Goal: Transaction & Acquisition: Download file/media

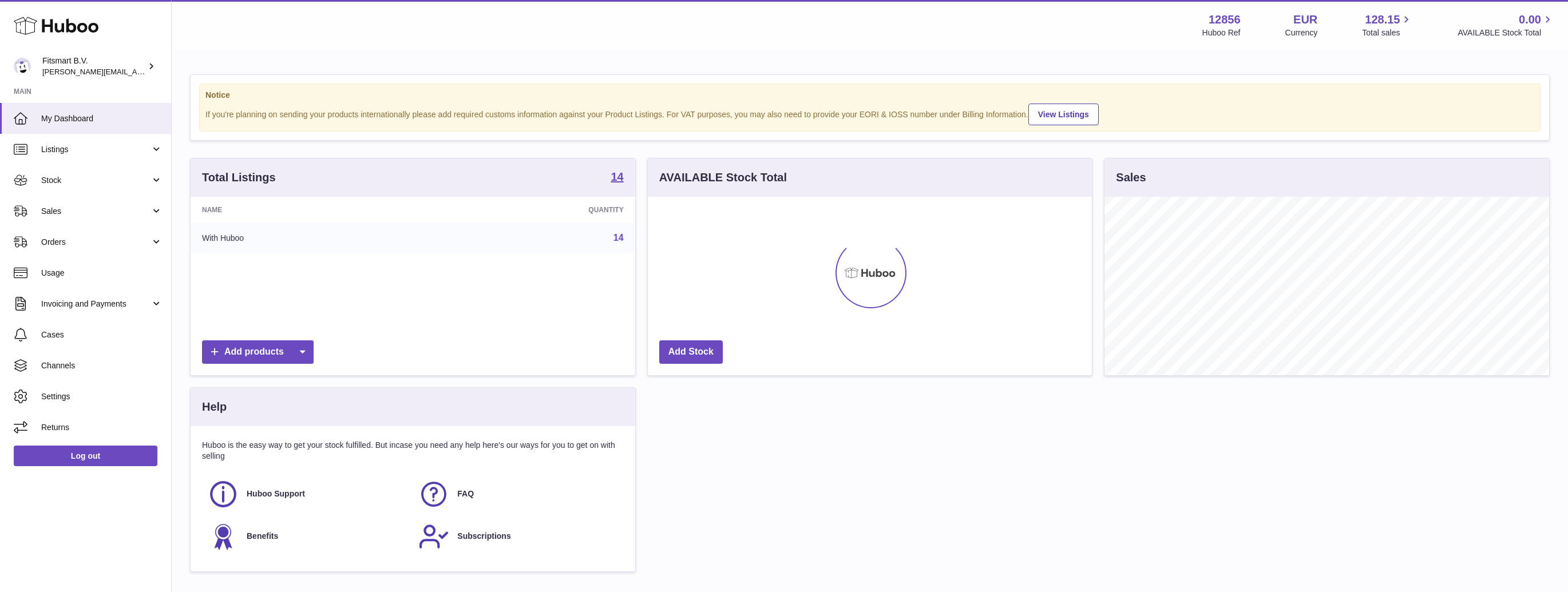
scroll to position [179, 444]
click at [52, 302] on span "Invoicing and Payments" at bounding box center [96, 304] width 109 height 11
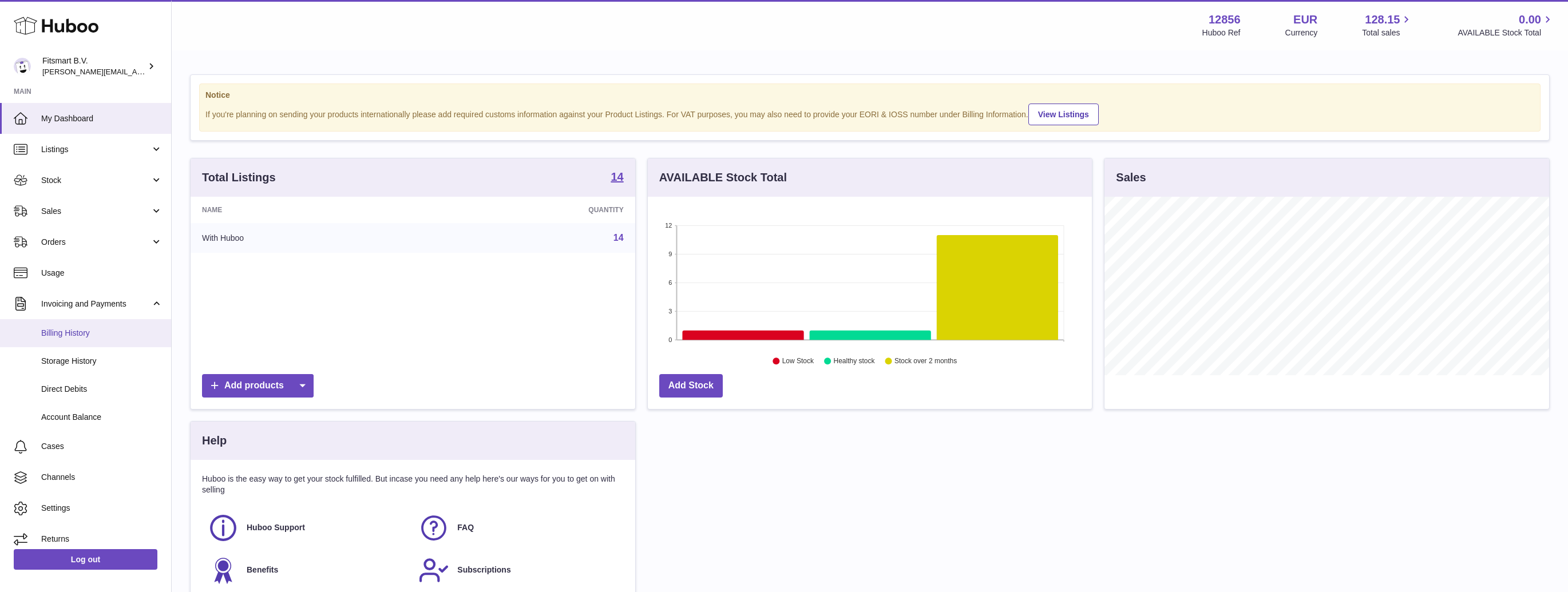
click at [59, 327] on link "Billing History" at bounding box center [86, 333] width 171 height 28
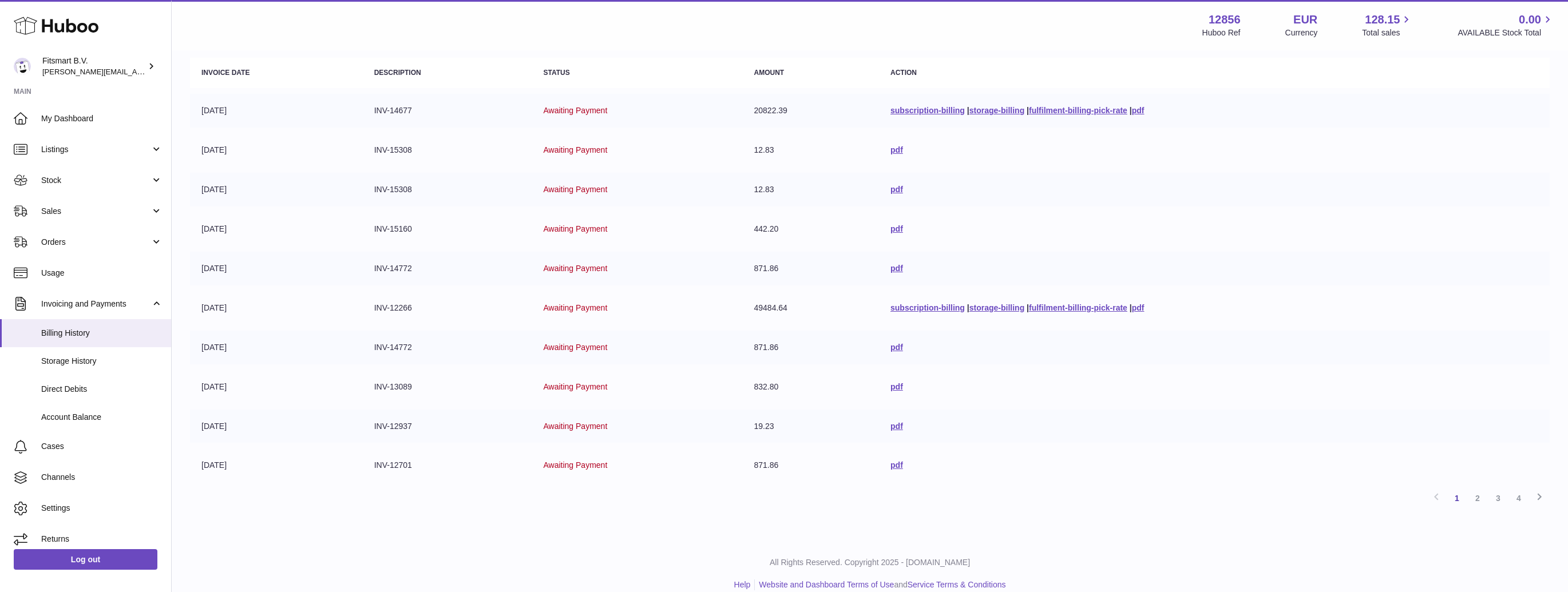
scroll to position [138, 0]
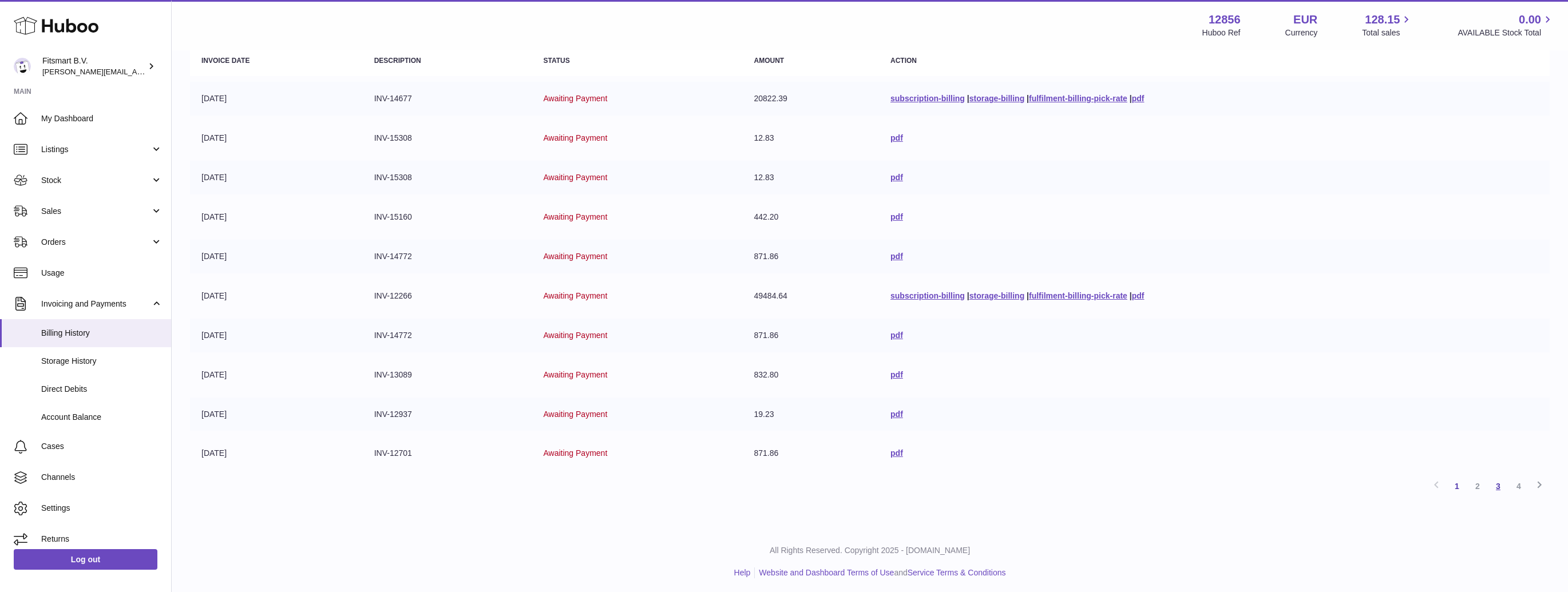
click at [1500, 483] on link "3" at bounding box center [1498, 486] width 21 height 21
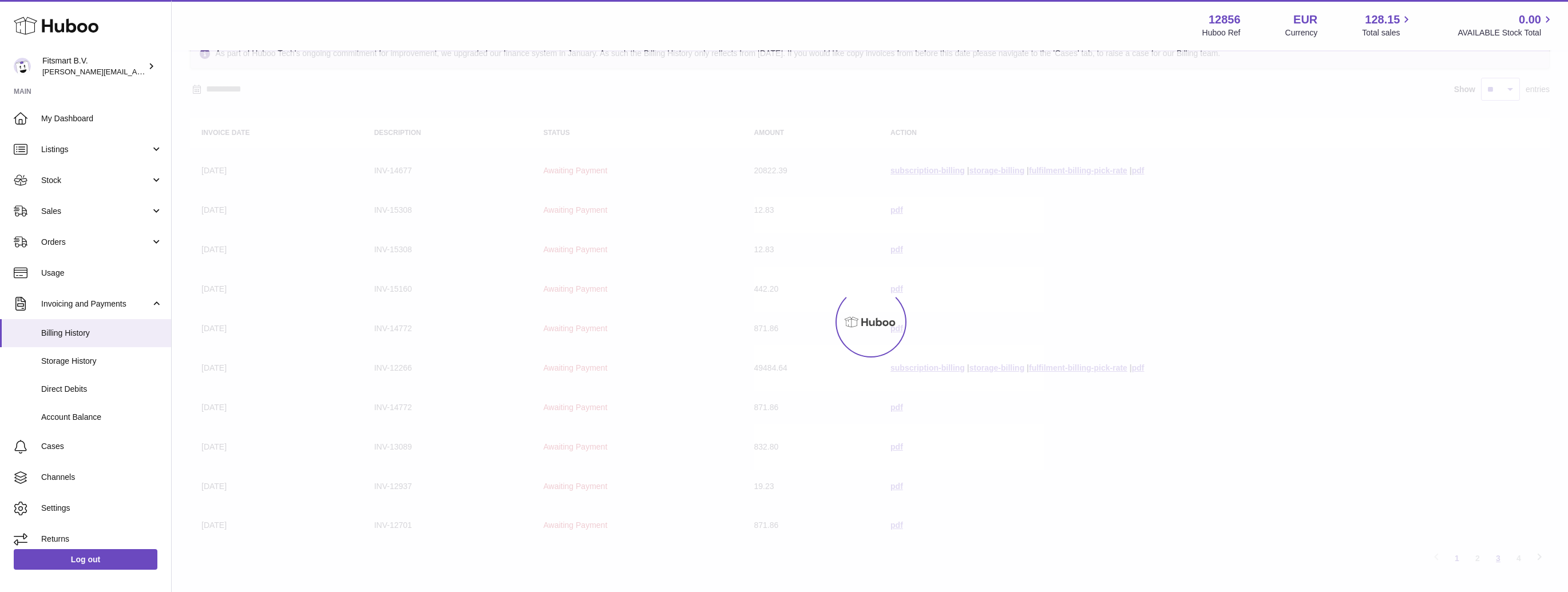
scroll to position [52, 0]
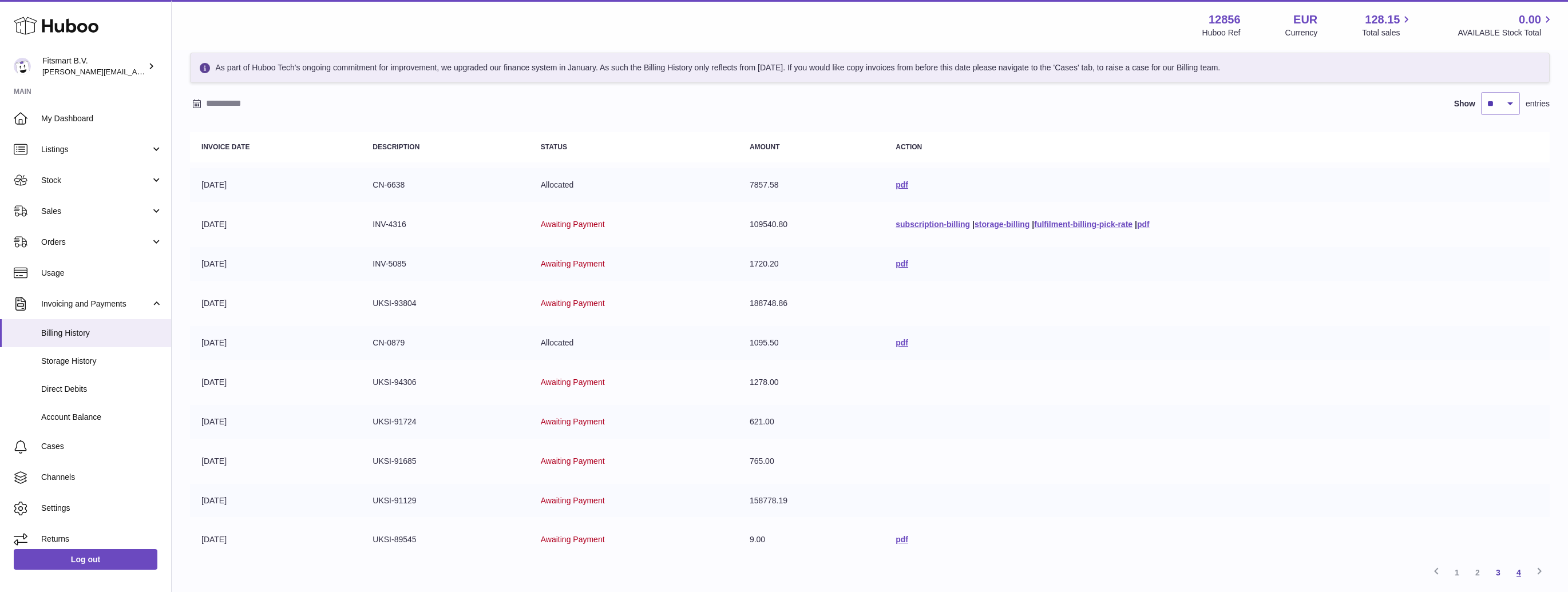
click at [1518, 569] on link "4" at bounding box center [1519, 573] width 21 height 21
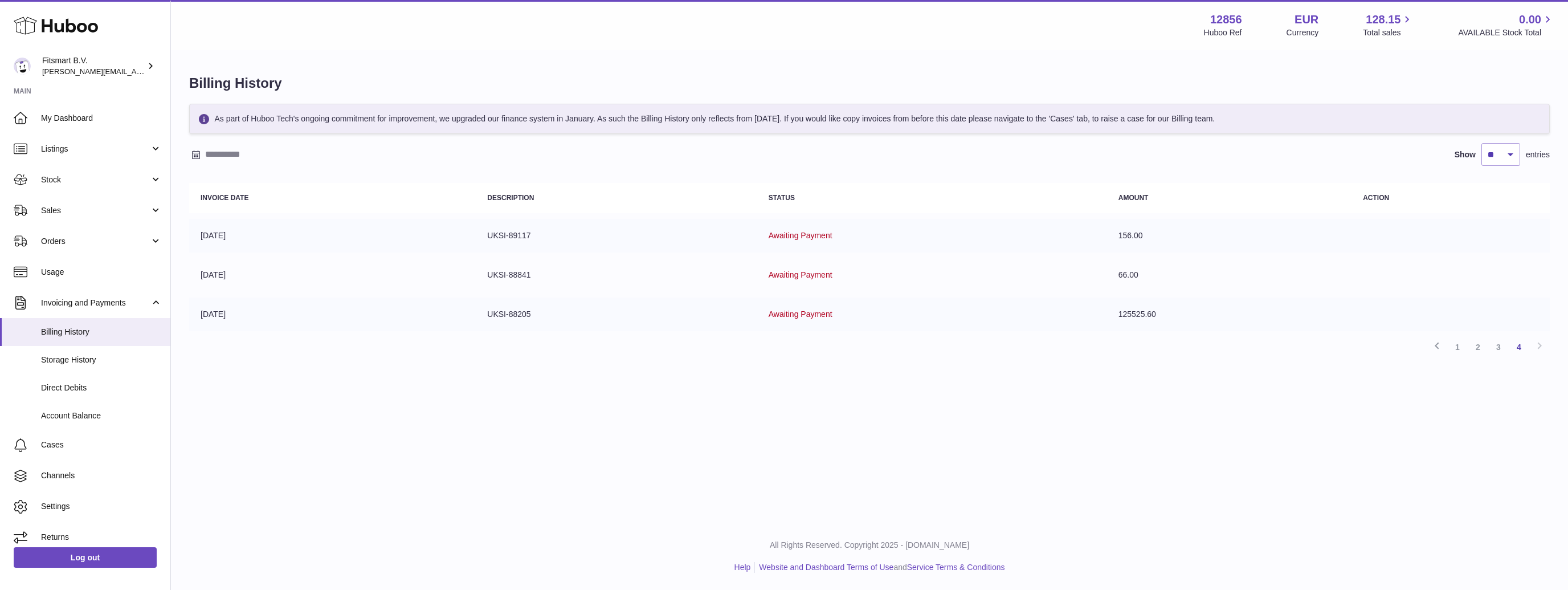
click at [499, 275] on td "UKSI-88841" at bounding box center [616, 275] width 281 height 34
click at [212, 269] on td "[DATE]" at bounding box center [332, 275] width 287 height 34
click at [1110, 276] on td "66.00" at bounding box center [1229, 275] width 245 height 34
click at [1114, 269] on td "66.00" at bounding box center [1229, 275] width 245 height 34
click at [753, 287] on td "UKSI-88841" at bounding box center [616, 275] width 281 height 34
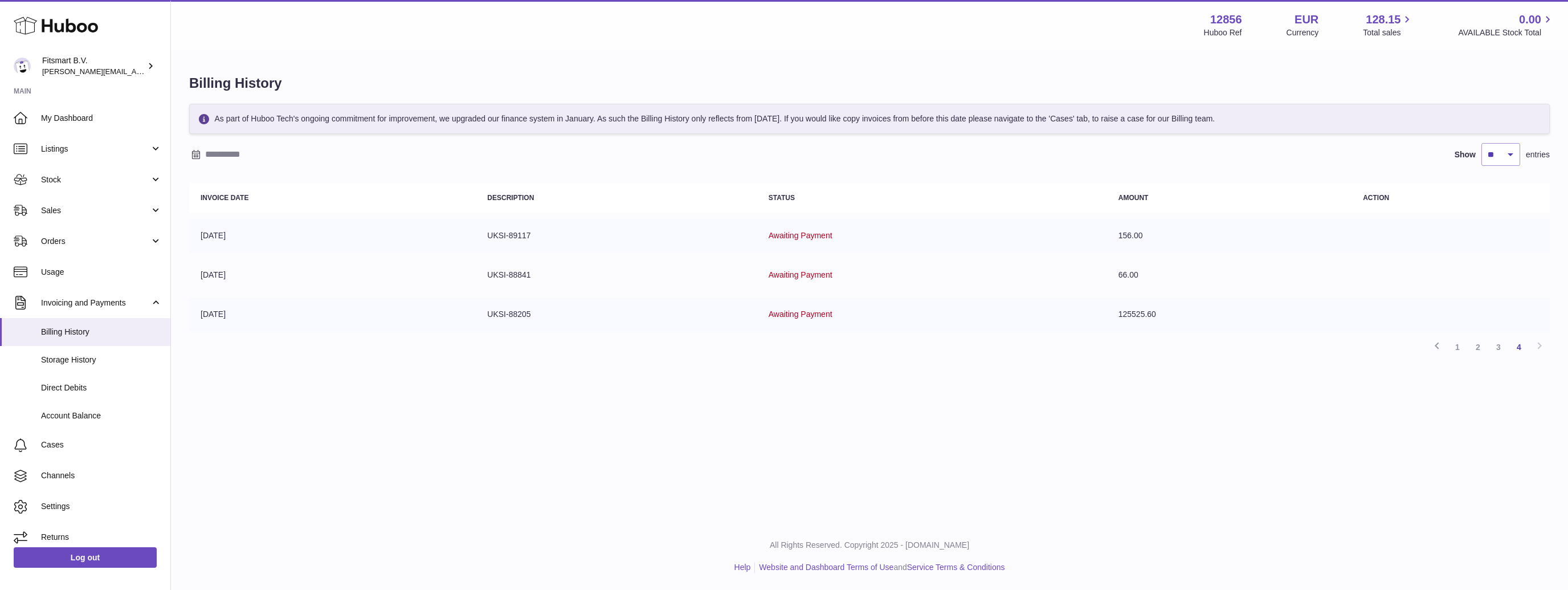
click at [418, 274] on tbody "31-01-2025 UKSI-89117 Awaiting Payment 156.00 31-01-2025 UKSI-88841 Awaiting Pa…" at bounding box center [869, 274] width 1360 height 112
click at [506, 239] on td "UKSI-89117" at bounding box center [616, 235] width 281 height 34
click at [522, 305] on td "UKSI-88205" at bounding box center [616, 314] width 281 height 34
click at [799, 312] on span "Awaiting Payment" at bounding box center [800, 314] width 64 height 9
click at [1141, 316] on td "125525.60" at bounding box center [1229, 314] width 245 height 34
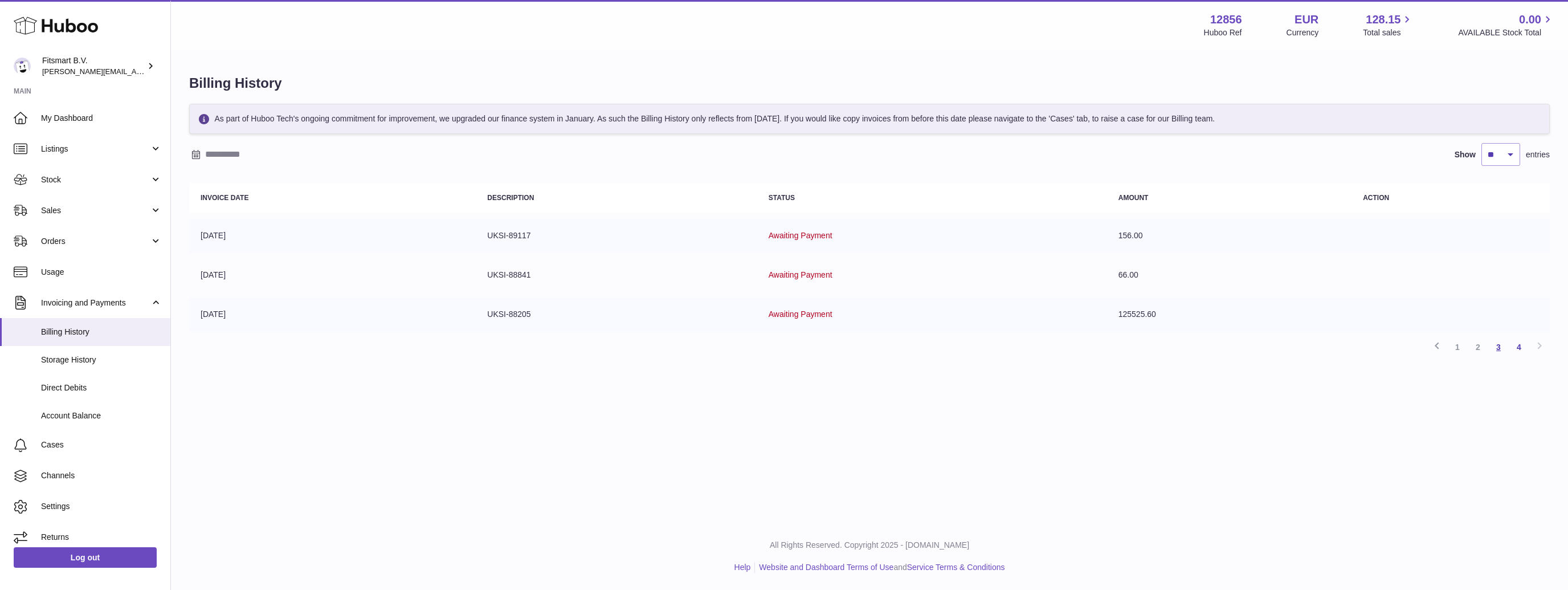
click at [1498, 346] on link "3" at bounding box center [1499, 347] width 21 height 21
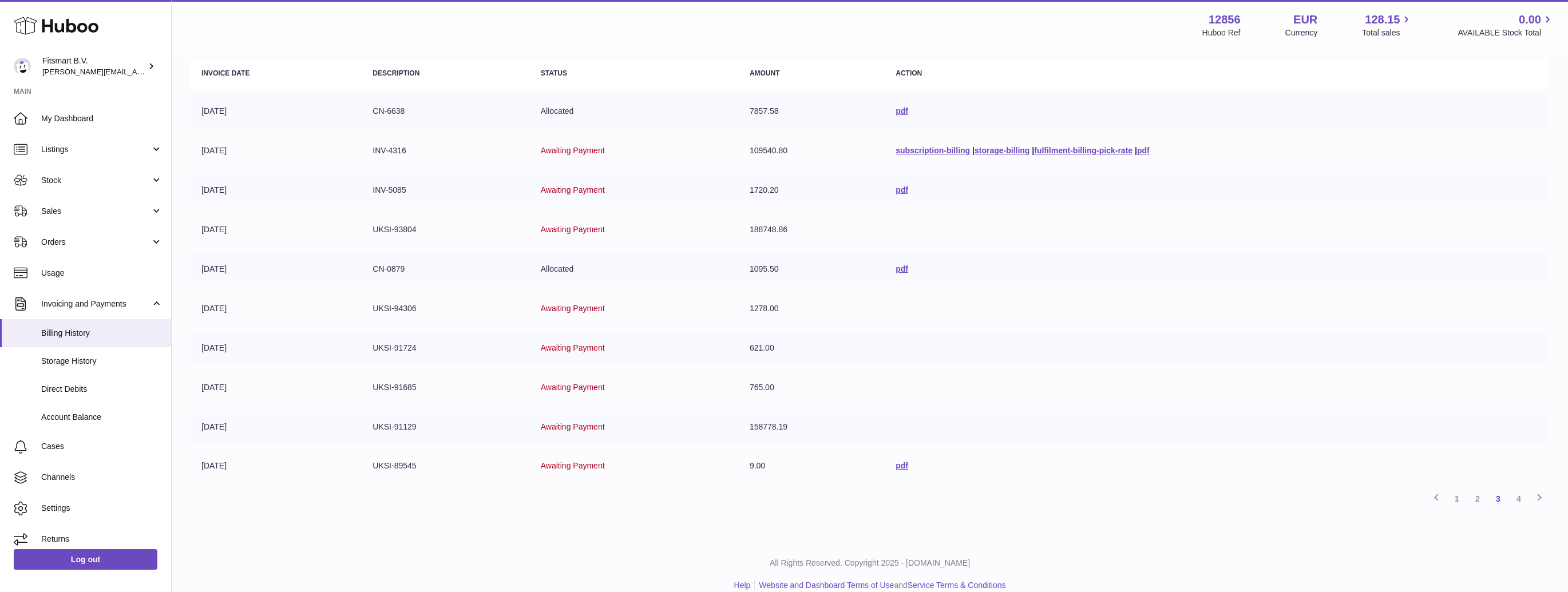
scroll to position [138, 0]
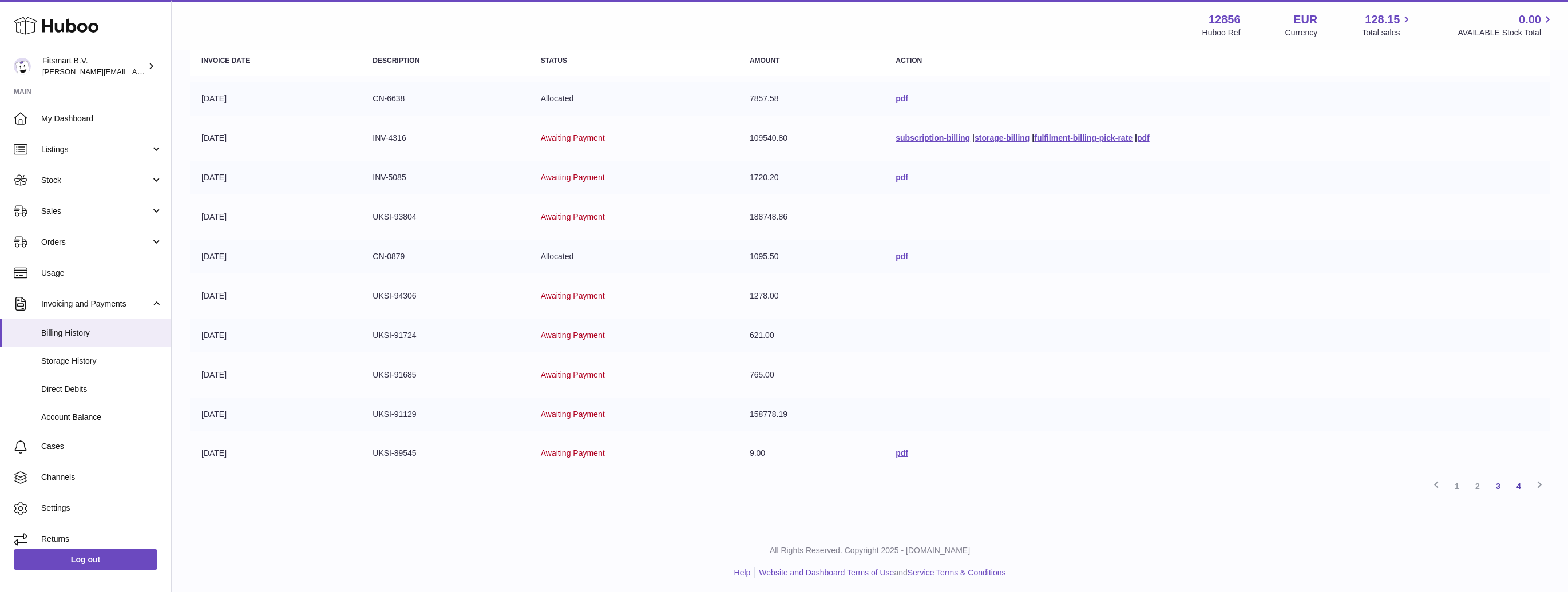
click at [1522, 481] on link "4" at bounding box center [1519, 486] width 21 height 21
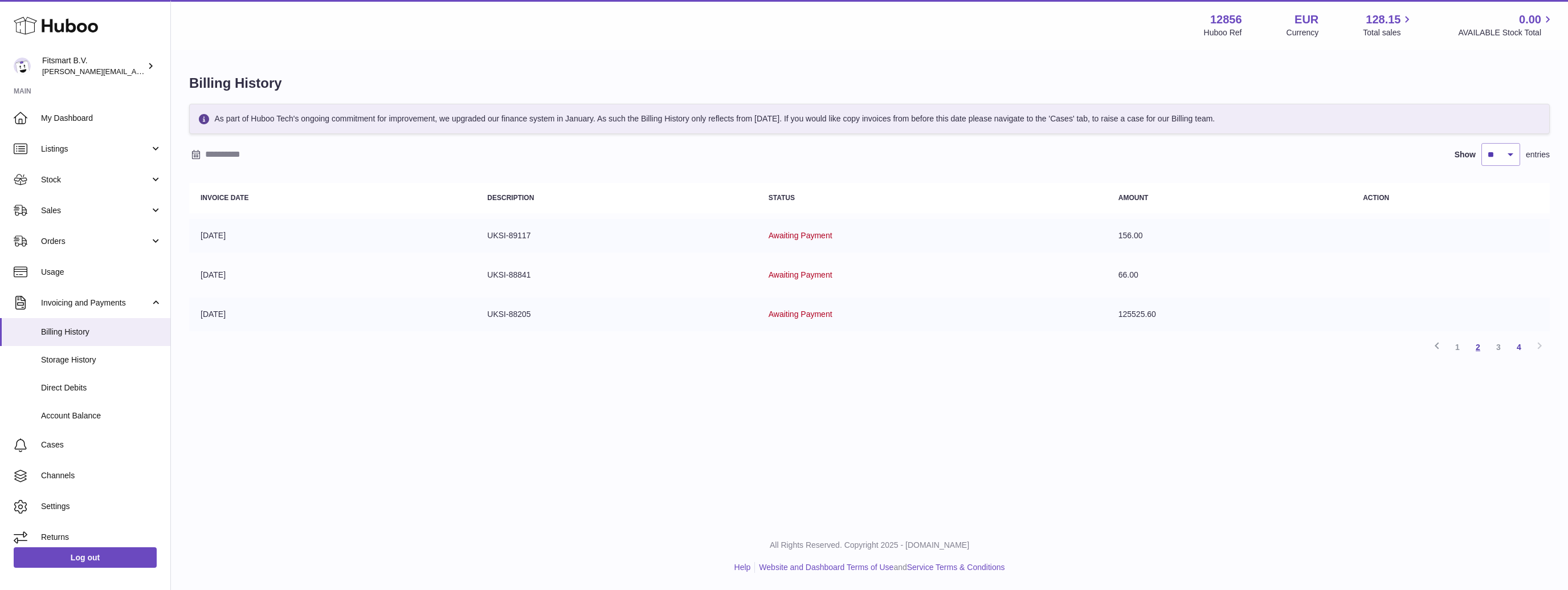
click at [1481, 346] on link "2" at bounding box center [1478, 347] width 21 height 21
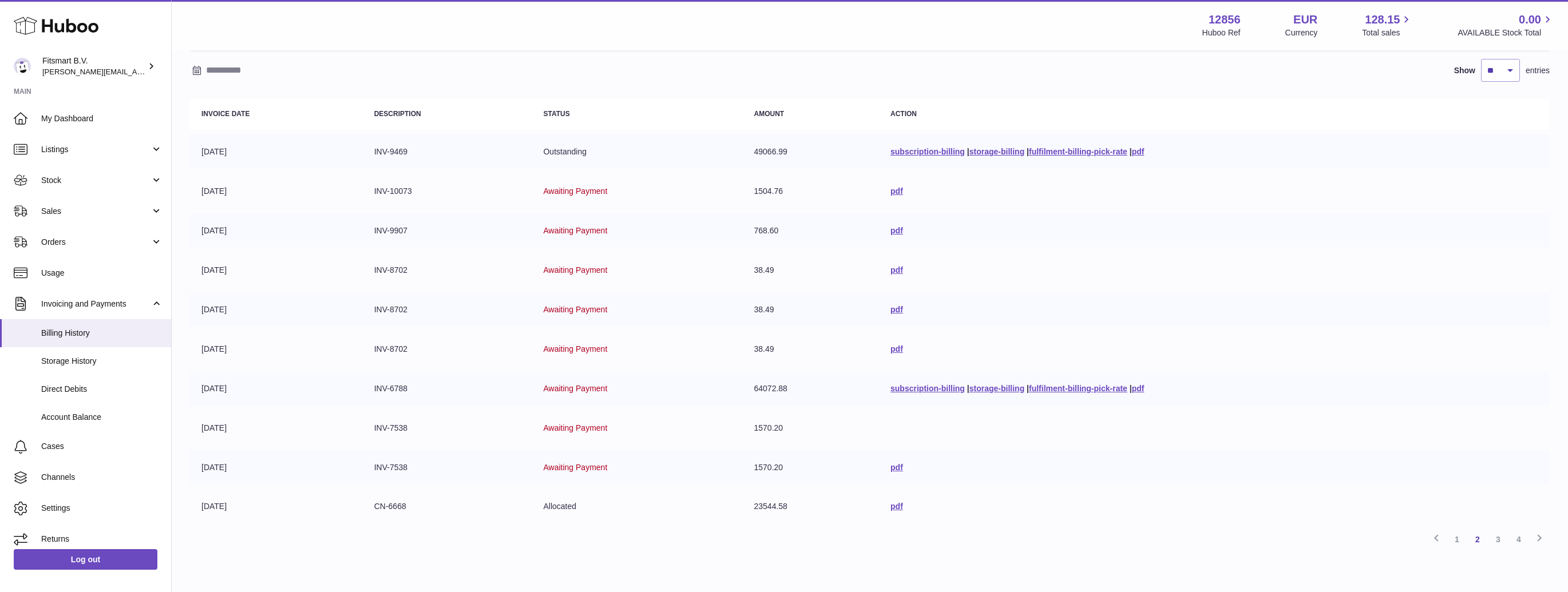
scroll to position [138, 0]
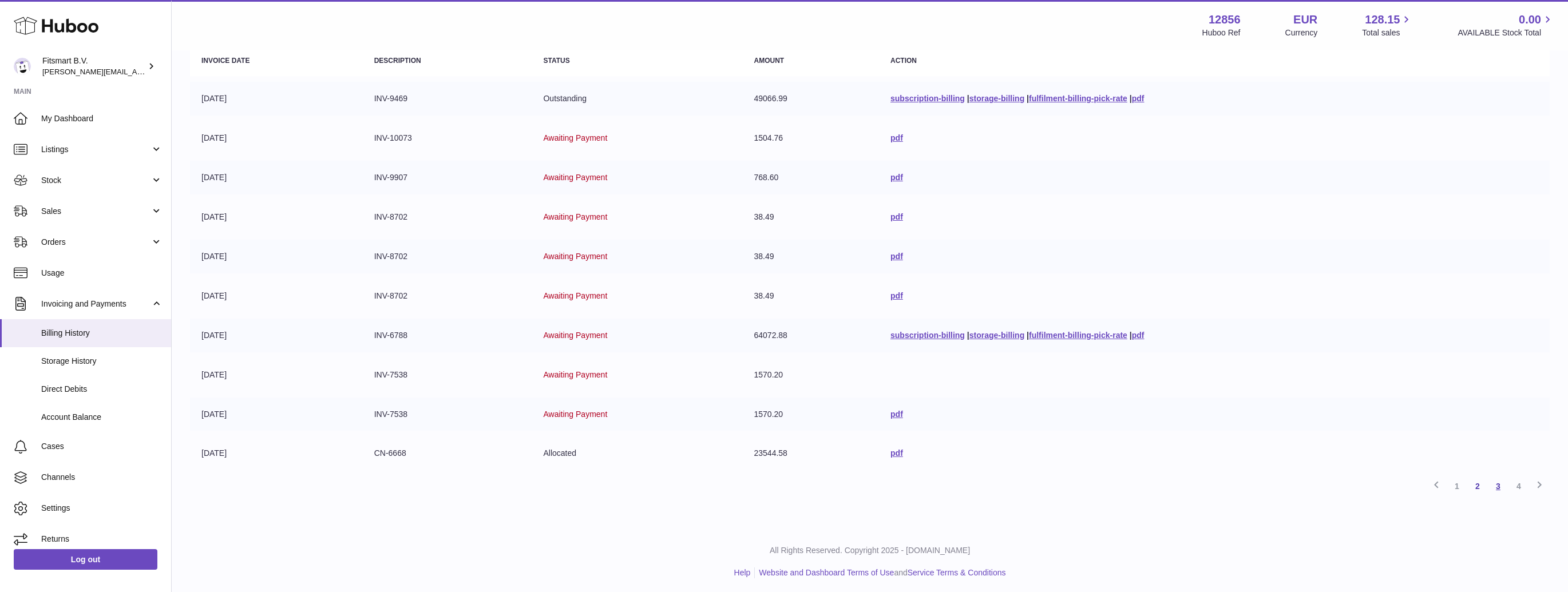
click at [1497, 481] on link "3" at bounding box center [1498, 486] width 21 height 21
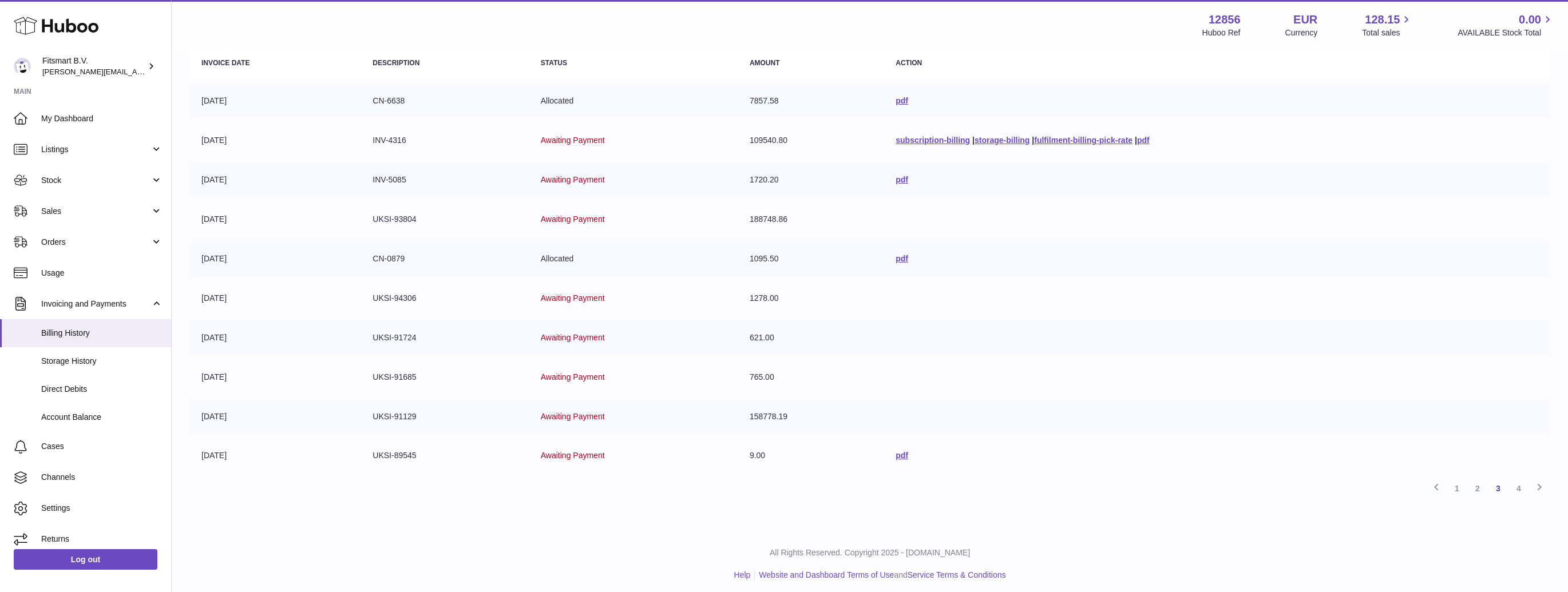
scroll to position [138, 0]
click at [896, 450] on link "pdf" at bounding box center [902, 453] width 12 height 9
drag, startPoint x: 982, startPoint y: 468, endPoint x: 990, endPoint y: 468, distance: 8.0
click at [983, 468] on table "Invoice Date Description Status Amount Action 27-05-2025 CN-6638 Allocated 7857…" at bounding box center [870, 258] width 1360 height 436
click at [1207, 460] on td "pdf" at bounding box center [1217, 453] width 666 height 34
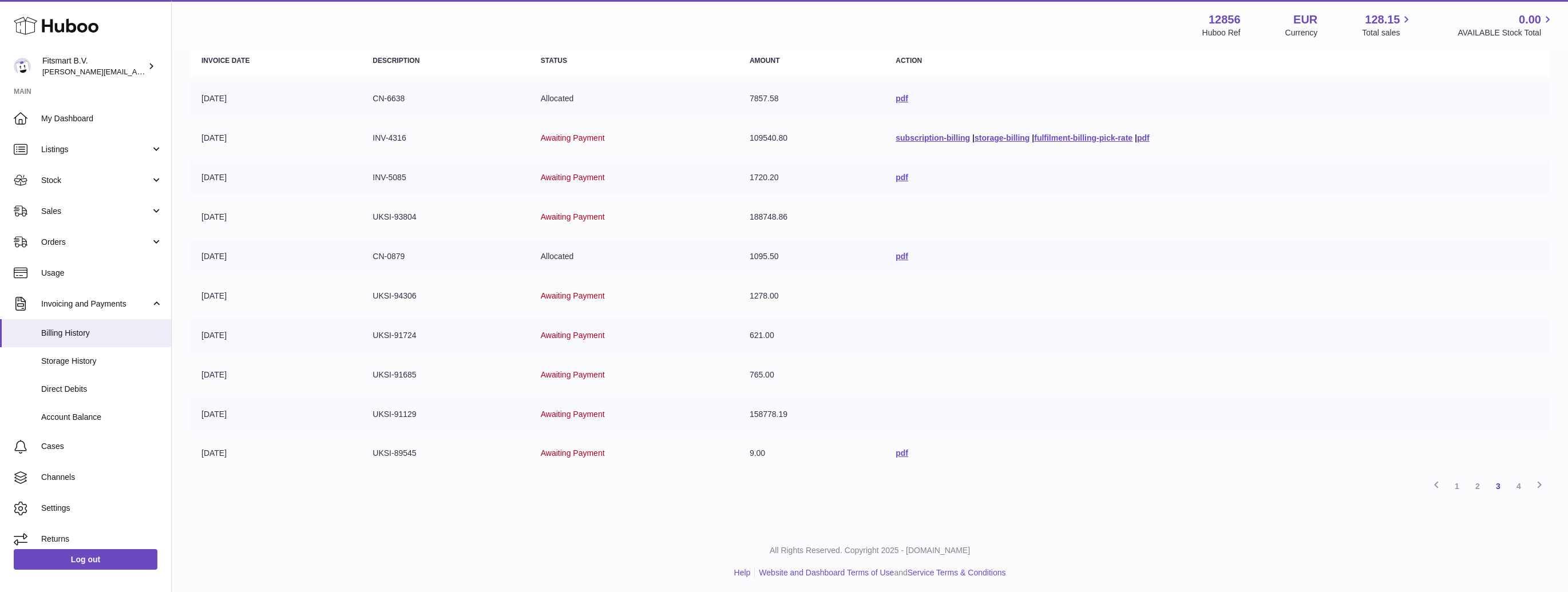
click at [1107, 482] on div "Previous 1 2 3 4 Next" at bounding box center [870, 486] width 1360 height 21
click at [1520, 480] on link "4" at bounding box center [1519, 486] width 21 height 21
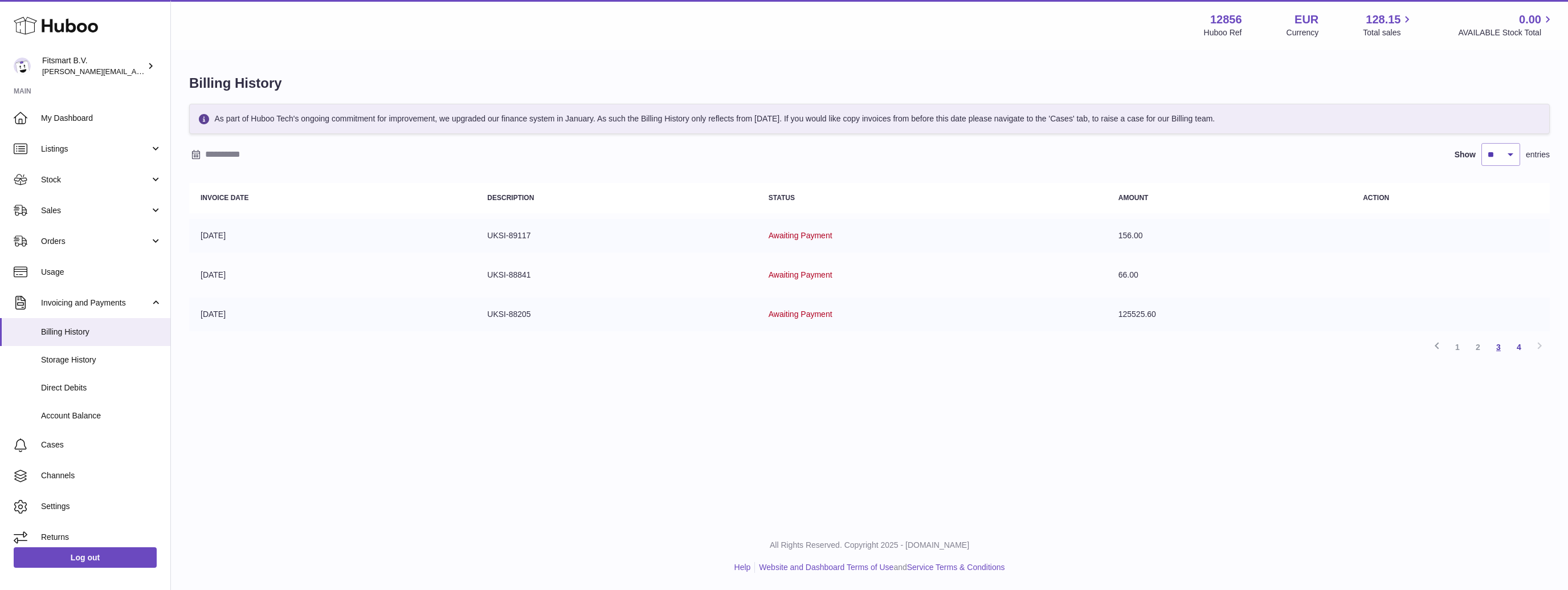
click at [1501, 346] on link "3" at bounding box center [1499, 347] width 21 height 21
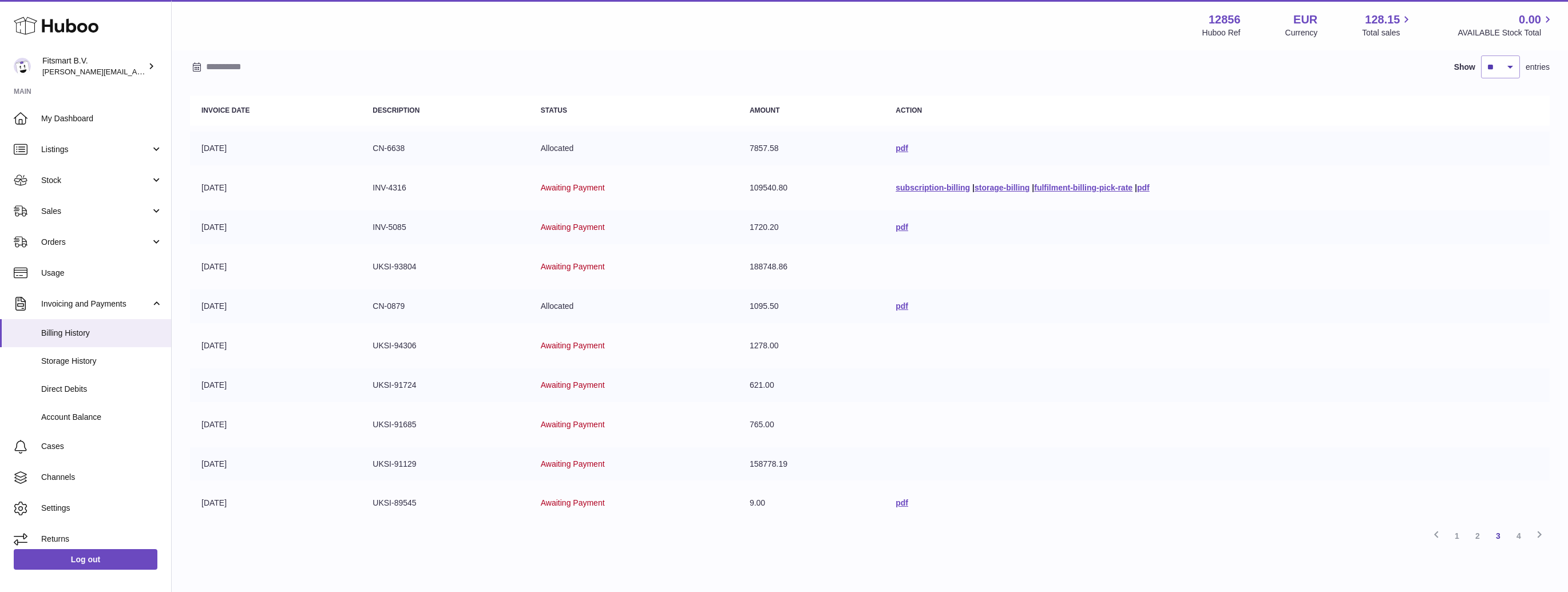
scroll to position [138, 0]
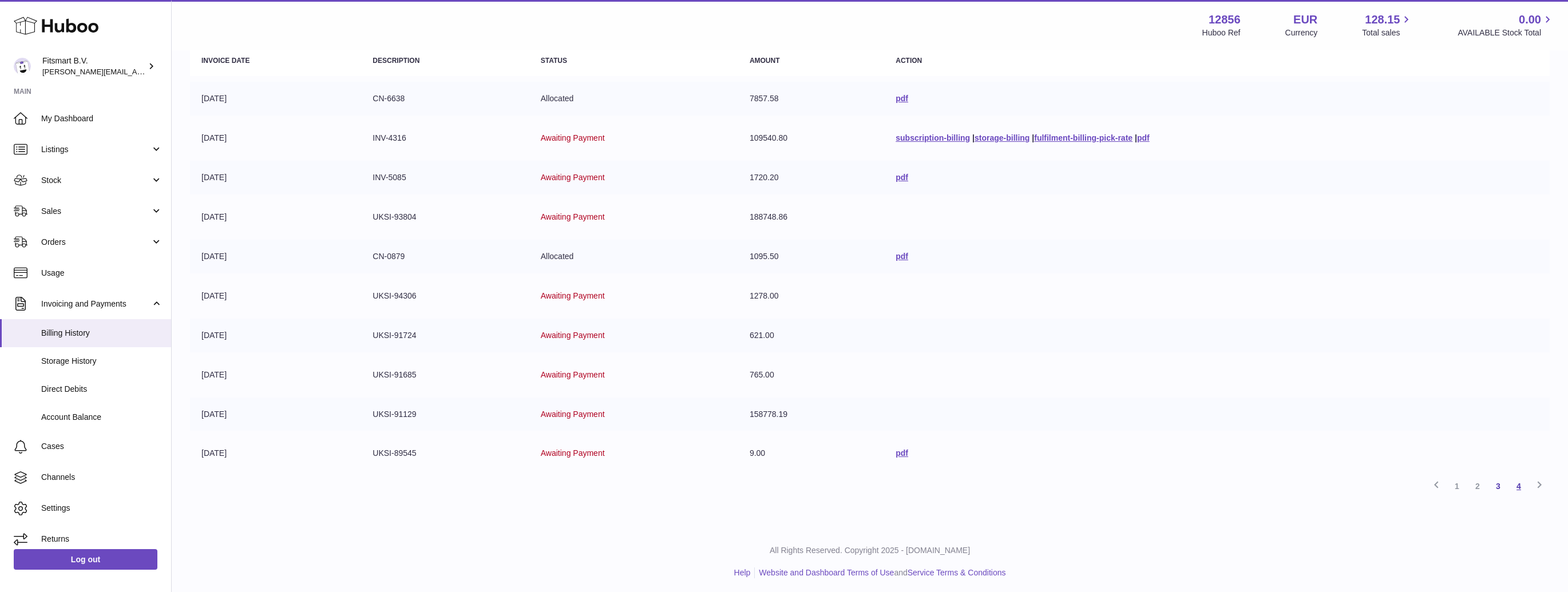
click at [1518, 481] on link "4" at bounding box center [1519, 486] width 21 height 21
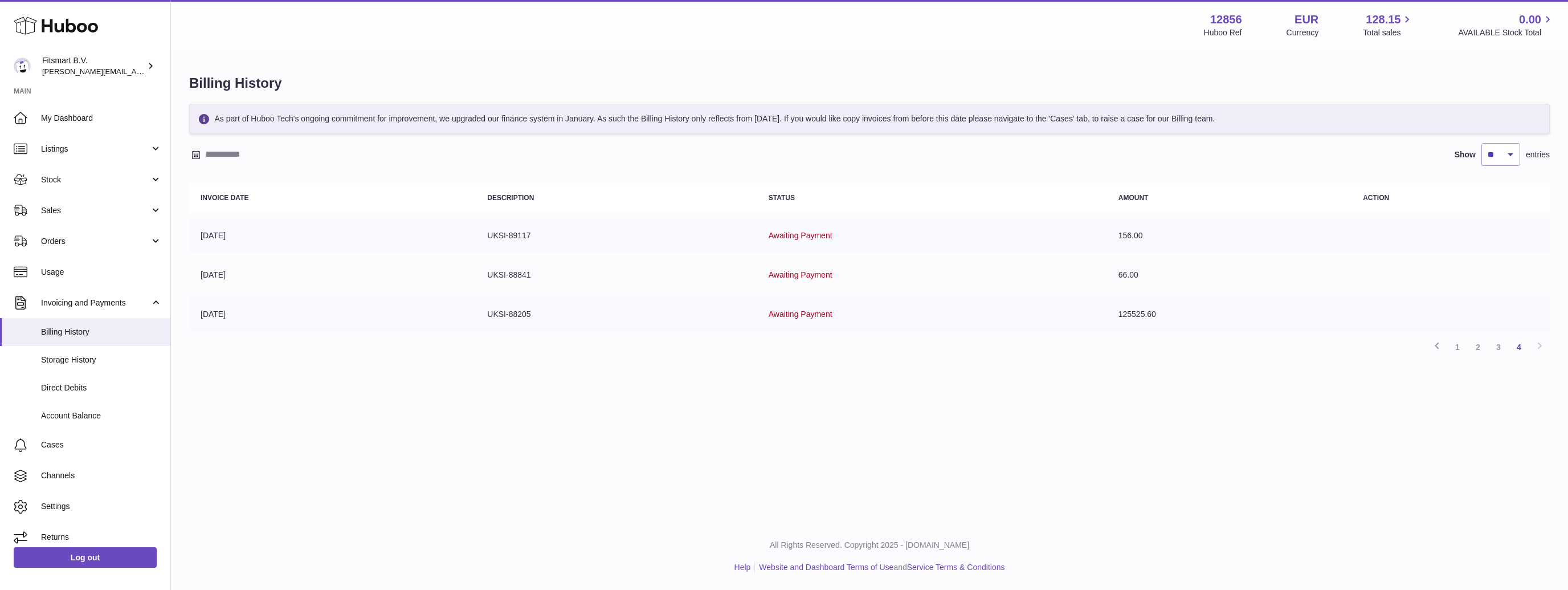
click at [1183, 450] on div "Menu Huboo 12856 Huboo Ref EUR Currency 128.15 Total sales 0.00 AVAILABLE Stock…" at bounding box center [870, 261] width 1398 height 523
click at [1501, 345] on link "3" at bounding box center [1499, 347] width 21 height 21
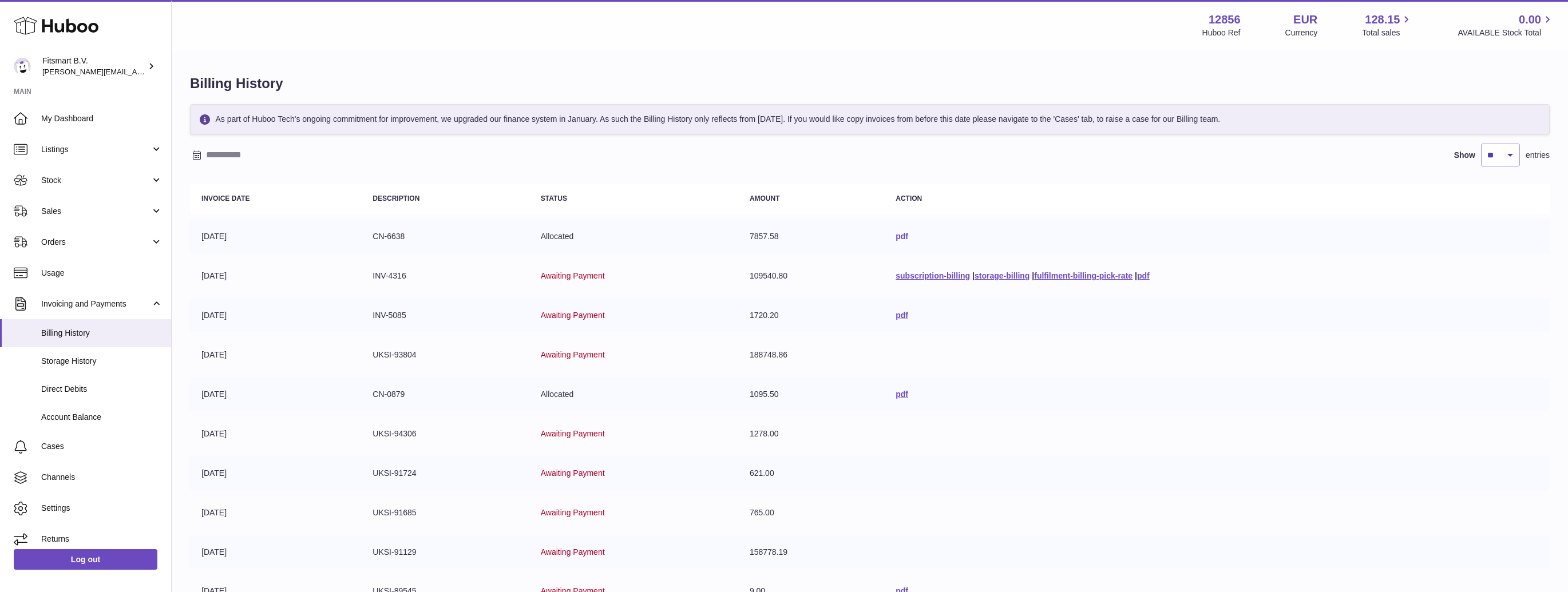
click at [896, 235] on link "pdf" at bounding box center [902, 236] width 12 height 9
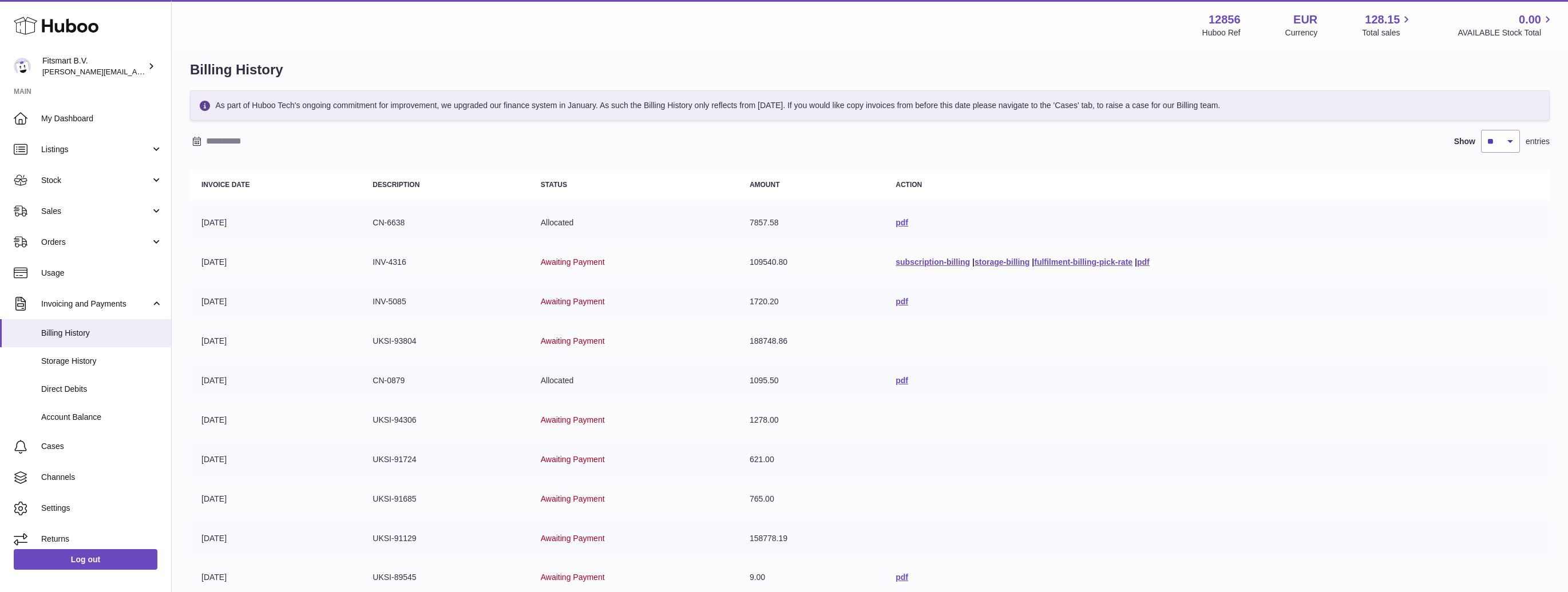
scroll to position [21, 0]
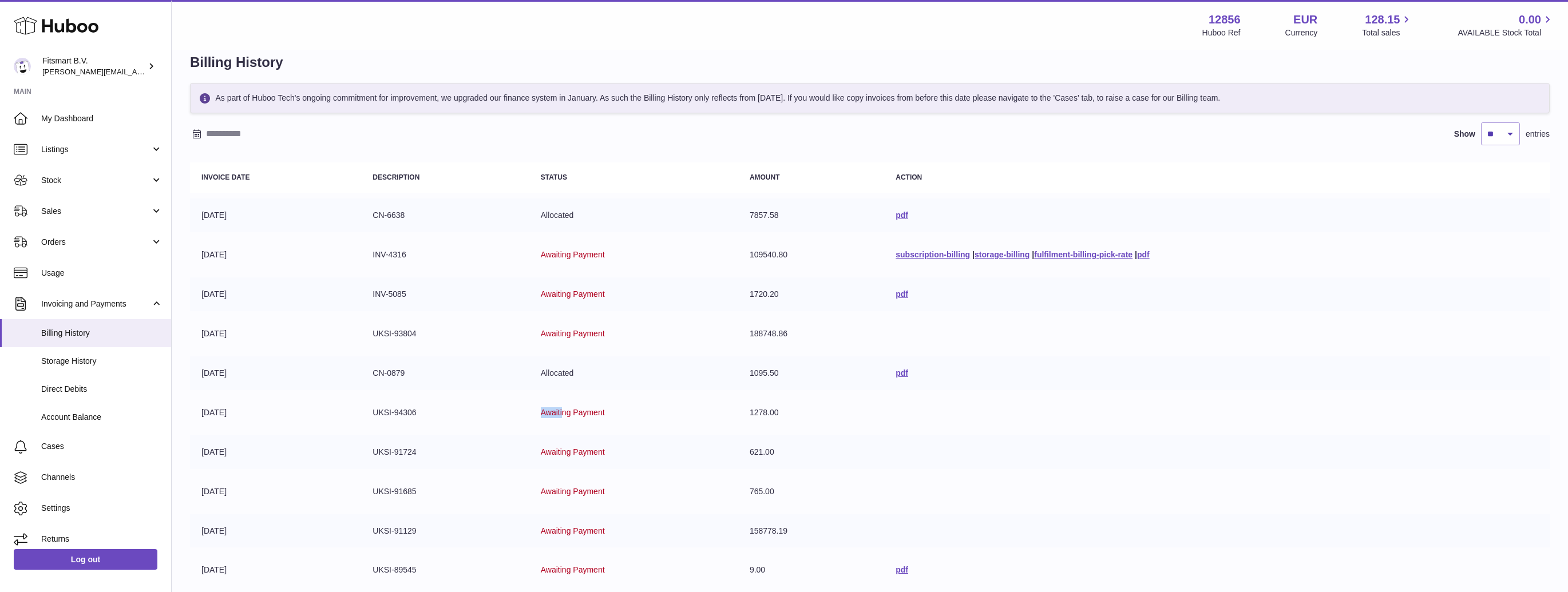
drag, startPoint x: 534, startPoint y: 409, endPoint x: 558, endPoint y: 408, distance: 24.0
click at [558, 408] on td "Awaiting Payment" at bounding box center [634, 413] width 209 height 34
click at [479, 385] on td "CN-0879" at bounding box center [444, 373] width 168 height 34
